Goal: Information Seeking & Learning: Check status

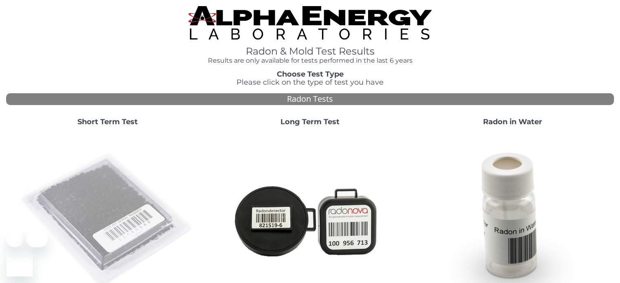
click at [114, 202] on img at bounding box center [107, 220] width 175 height 175
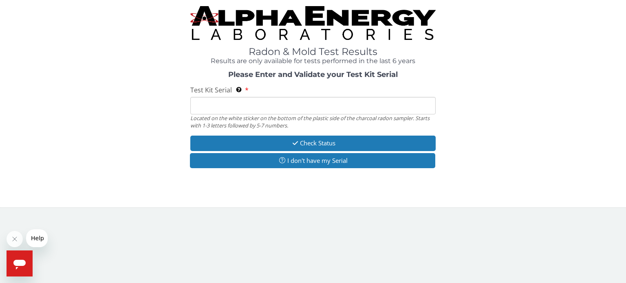
click at [270, 104] on input "Test Kit Serial Located on the white sticker on the bottom of the plastic side …" at bounding box center [312, 106] width 245 height 18
type input "fe442407"
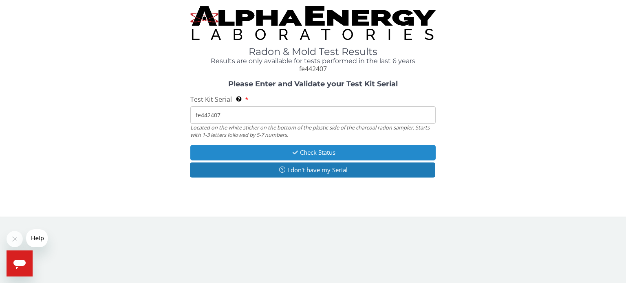
click at [311, 150] on button "Check Status" at bounding box center [312, 152] width 245 height 15
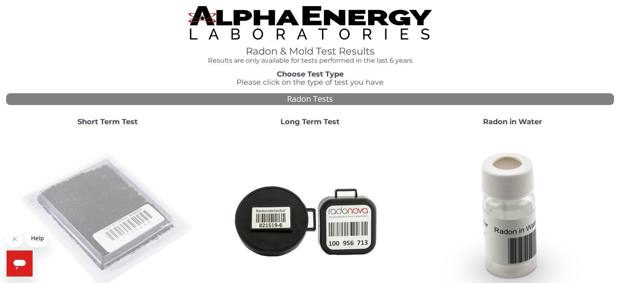
click at [107, 170] on img at bounding box center [107, 220] width 175 height 175
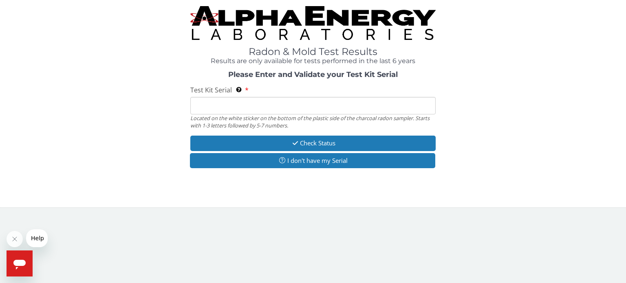
click at [316, 100] on input "Test Kit Serial Located on the white sticker on the bottom of the plastic side …" at bounding box center [312, 106] width 245 height 18
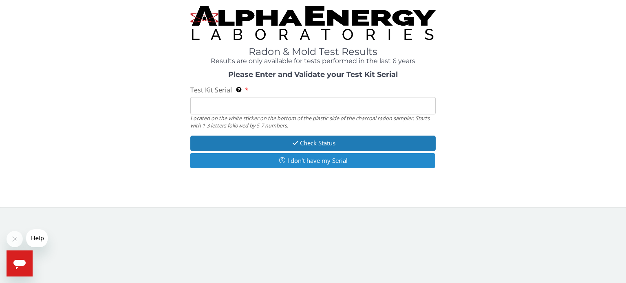
type input "fe442438"
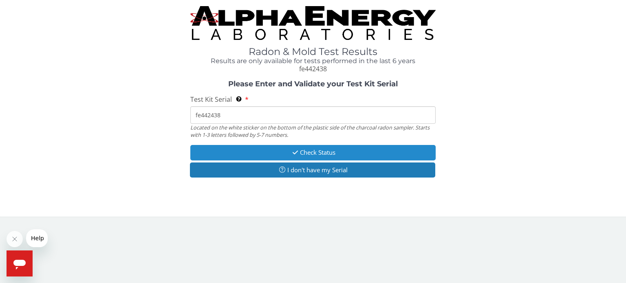
click at [321, 149] on button "Check Status" at bounding box center [312, 152] width 245 height 15
